Goal: Check status

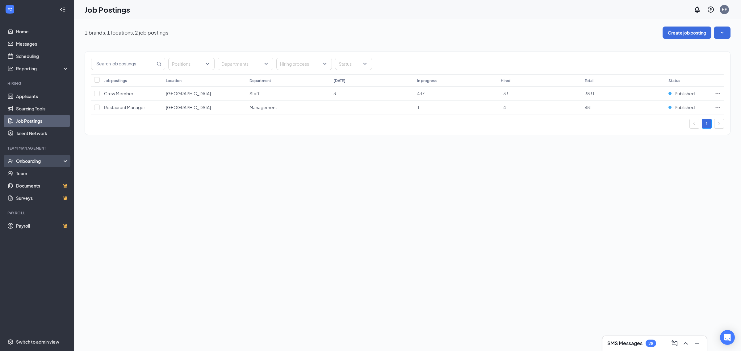
click at [44, 158] on div "Onboarding" at bounding box center [40, 161] width 48 height 6
click at [33, 177] on link "Overview" at bounding box center [42, 173] width 53 height 12
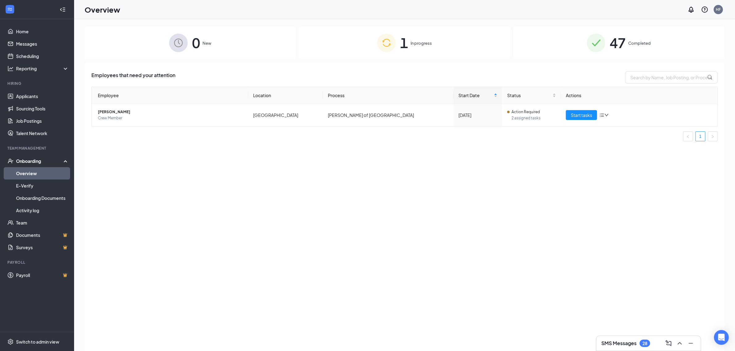
click at [637, 45] on span "Completed" at bounding box center [639, 43] width 23 height 6
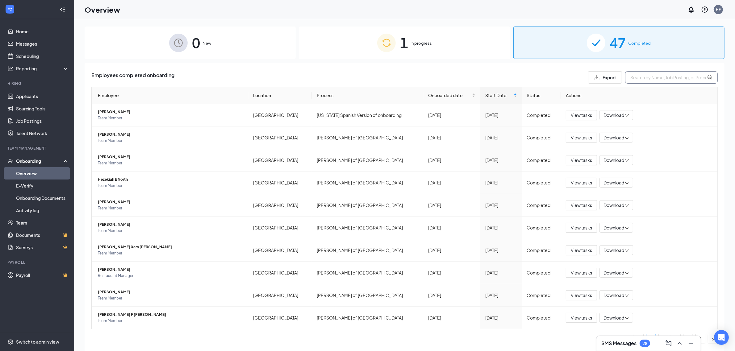
click at [658, 78] on input "text" at bounding box center [671, 77] width 93 height 12
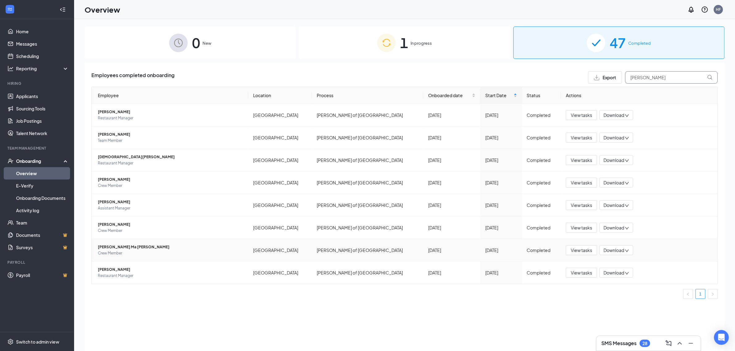
type input "[PERSON_NAME]"
click at [185, 252] on span "Crew Member" at bounding box center [170, 253] width 145 height 6
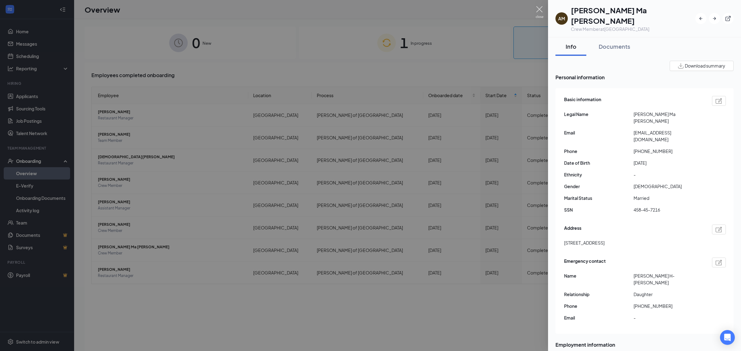
click at [539, 10] on img at bounding box center [539, 12] width 8 height 12
